Goal: Check status

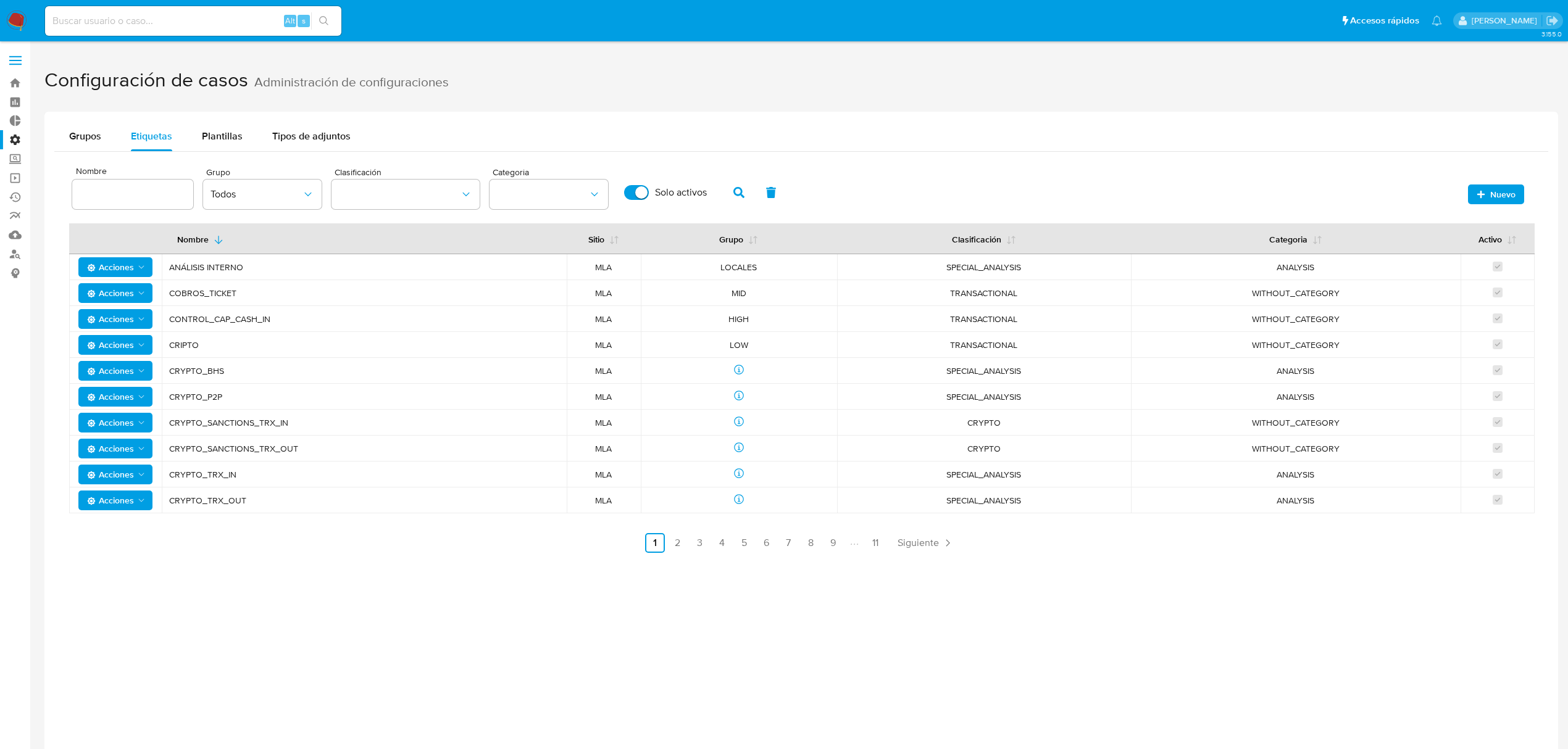
click at [101, 22] on input at bounding box center [192, 20] width 296 height 17
paste input "[EMAIL_ADDRESS][DOMAIN_NAME]"
type input "[EMAIL_ADDRESS][DOMAIN_NAME]"
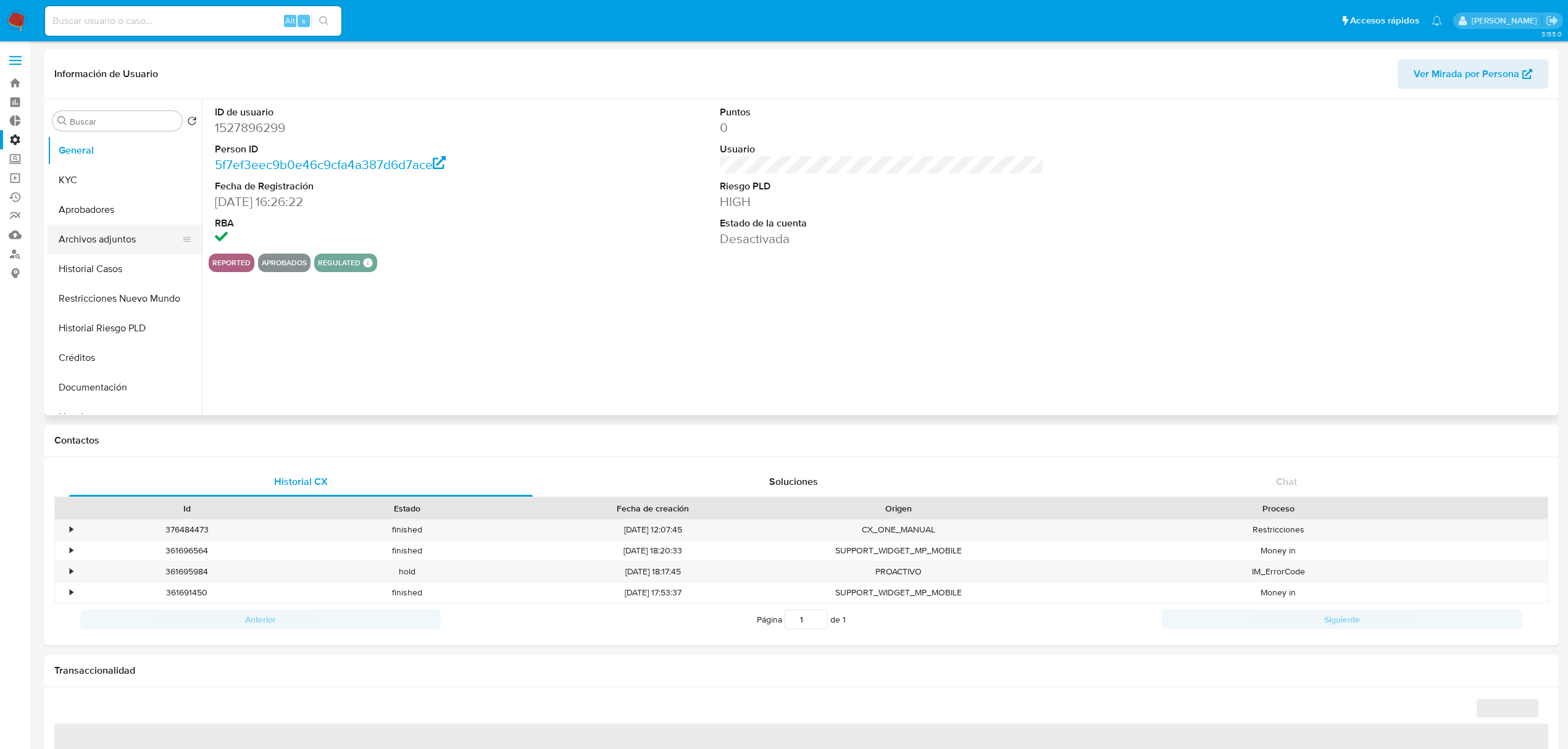
select select "10"
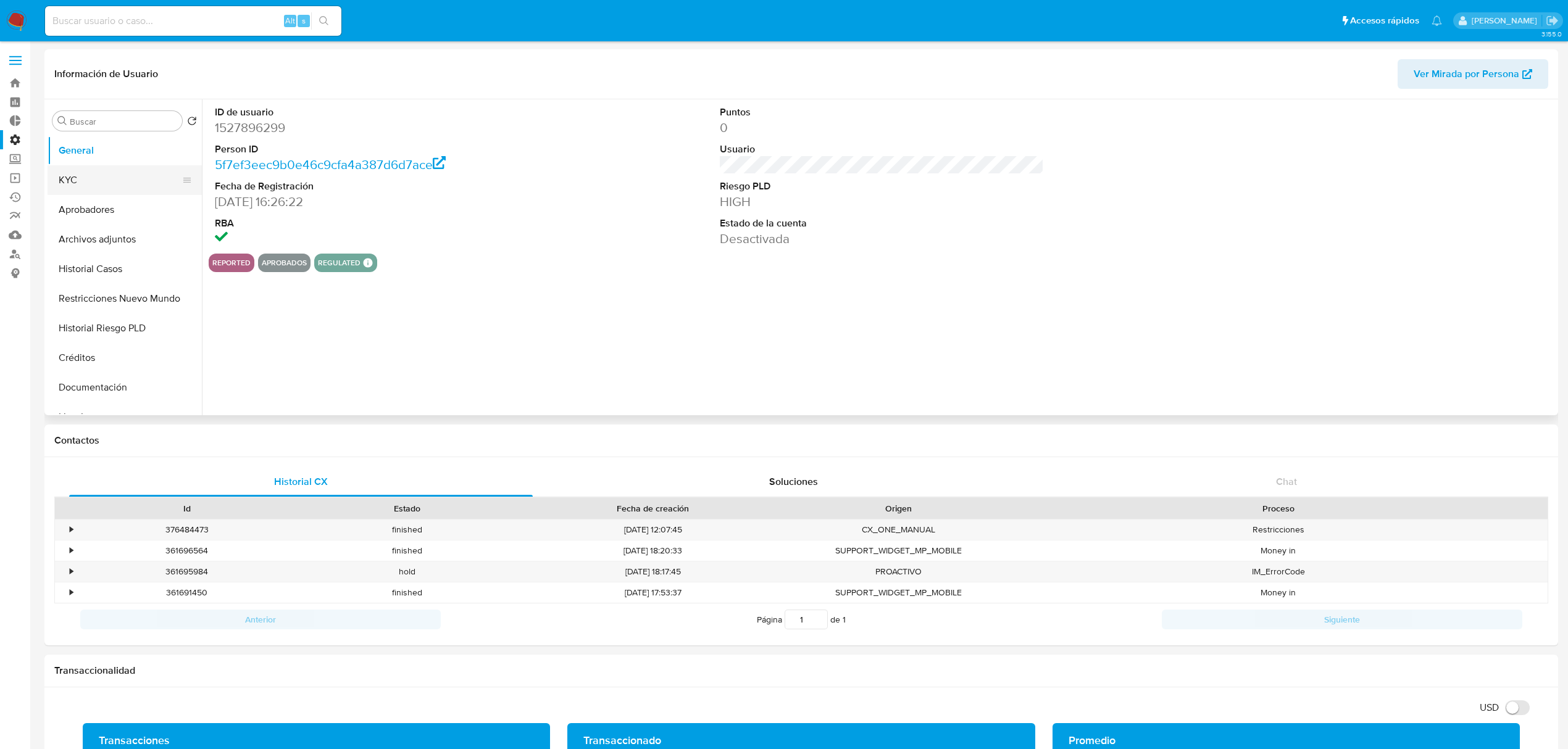
click at [79, 186] on button "KYC" at bounding box center [120, 180] width 145 height 29
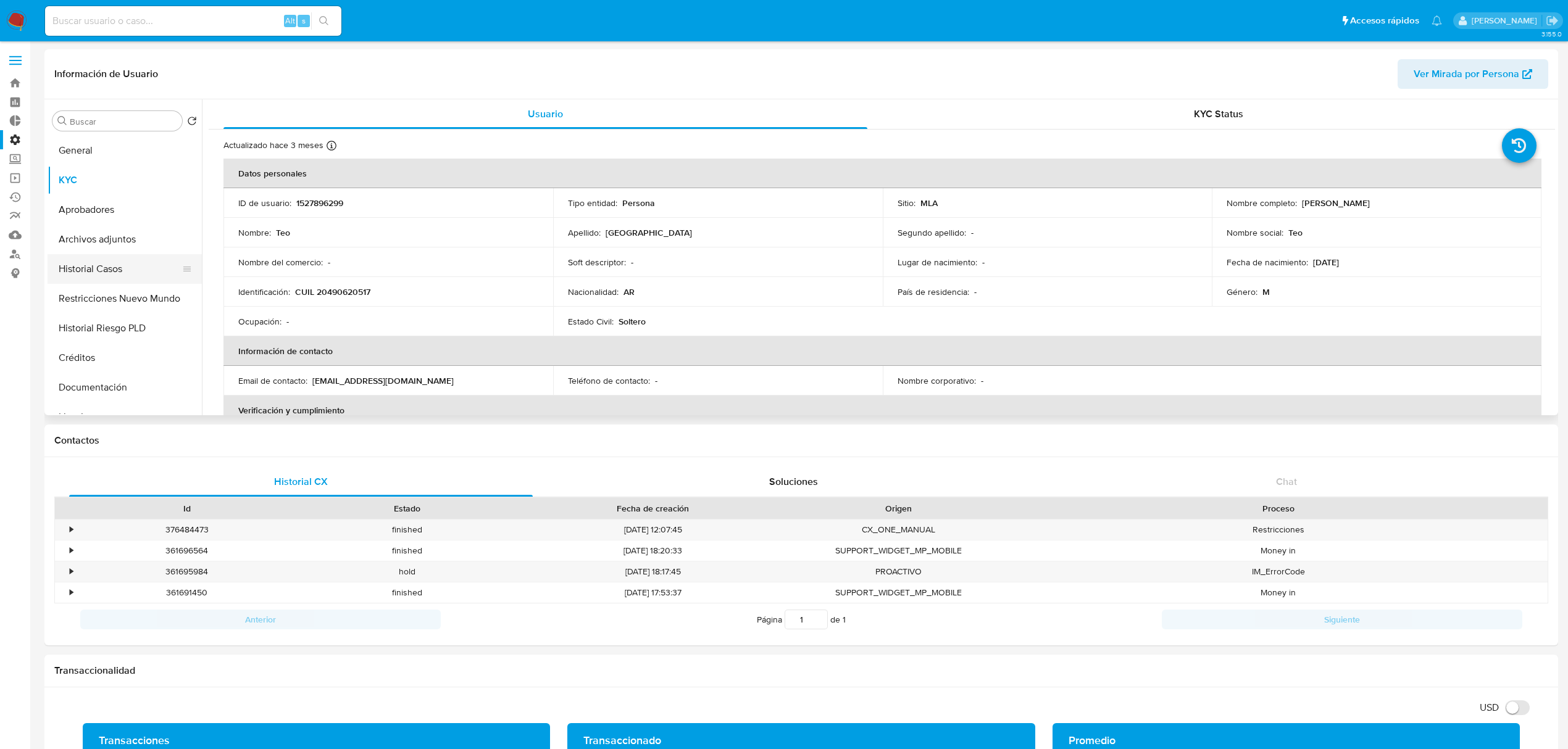
click at [117, 275] on button "Historial Casos" at bounding box center [120, 269] width 145 height 29
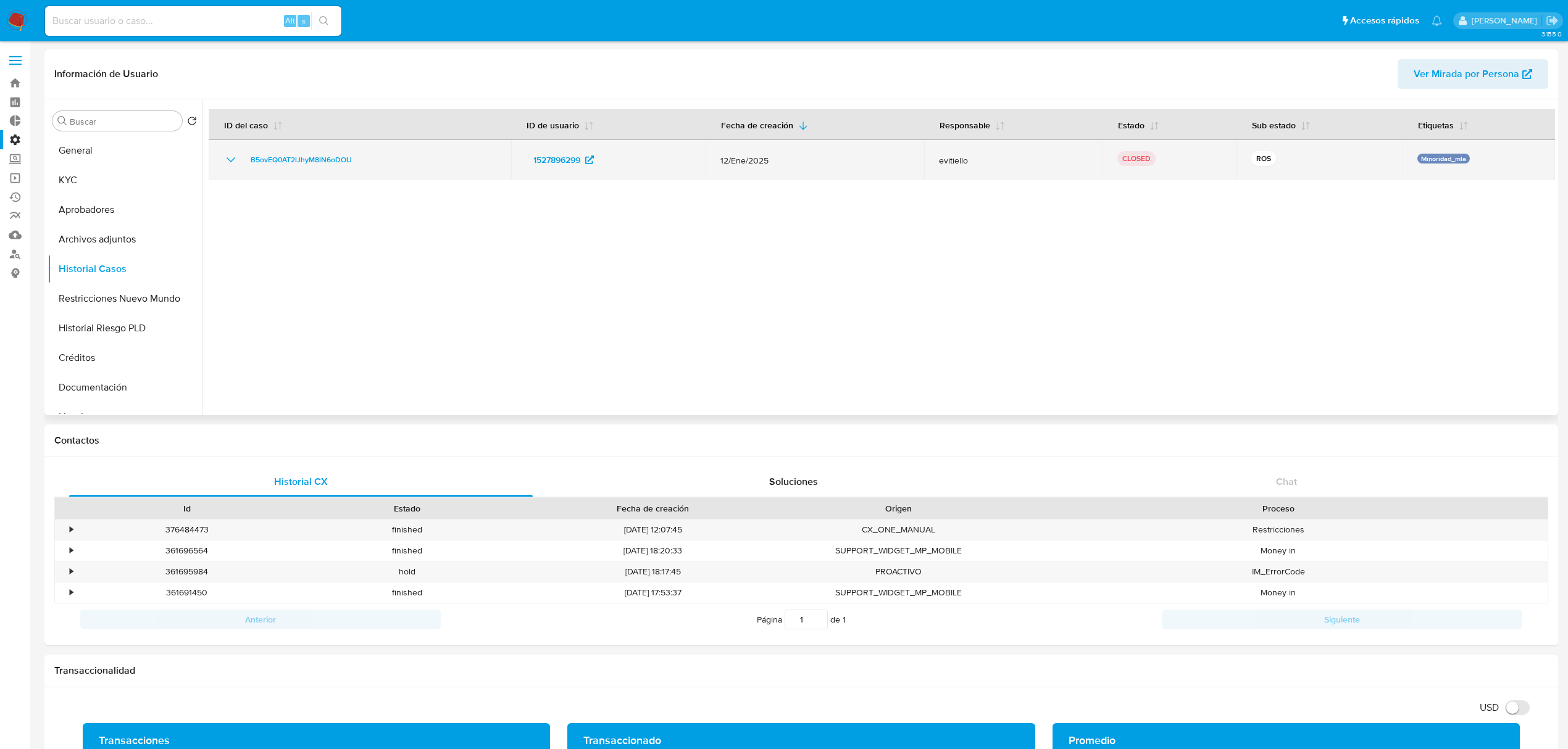
click at [226, 156] on icon "Mostrar/Ocultar" at bounding box center [230, 159] width 15 height 15
